Goal: Task Accomplishment & Management: Manage account settings

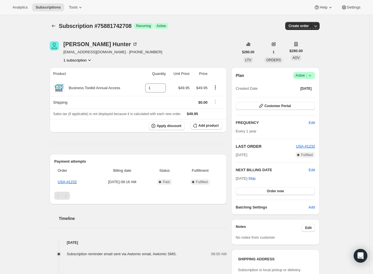
click at [313, 76] on icon at bounding box center [310, 76] width 6 height 6
click at [306, 96] on span "Cancel subscription" at bounding box center [305, 96] width 32 height 4
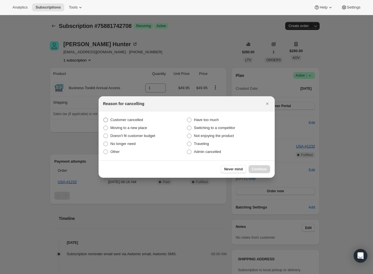
click at [136, 120] on span "Customer cancelled" at bounding box center [127, 119] width 33 height 4
click at [104, 118] on input "Customer cancelled" at bounding box center [104, 117] width 0 height 0
radio input "true"
click at [260, 169] on span "Continue" at bounding box center [259, 169] width 15 height 5
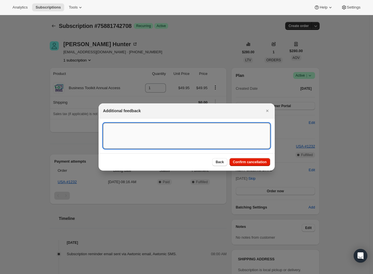
click at [170, 136] on textarea ":r1i:" at bounding box center [186, 136] width 167 height 26
paste textarea "Business account cancellation requested. The annual fee has been canceled."
type textarea "Business account cancellation requested. The annual fee has been canceled."
click at [259, 162] on span "Confirm cancellation" at bounding box center [250, 162] width 34 height 5
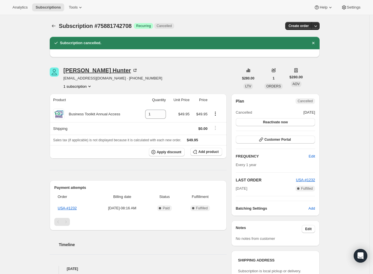
click at [83, 69] on div "Cindy Hunter" at bounding box center [100, 70] width 75 height 6
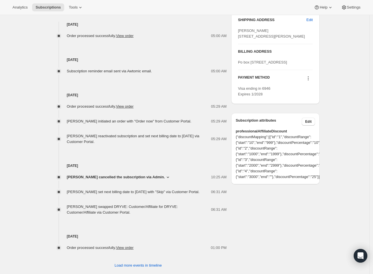
scroll to position [239, 0]
click at [158, 178] on span "[PERSON_NAME] cancelled the subscription via Admin." at bounding box center [116, 177] width 98 height 6
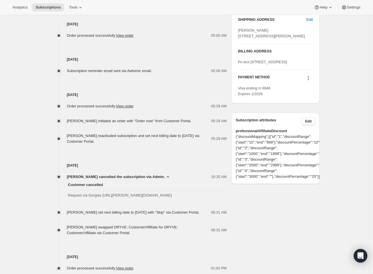
click at [158, 178] on span "[PERSON_NAME] cancelled the subscription via Admin." at bounding box center [116, 177] width 98 height 6
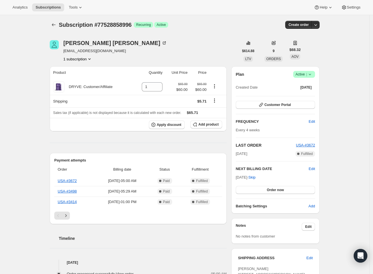
scroll to position [0, 0]
